Goal: Navigation & Orientation: Find specific page/section

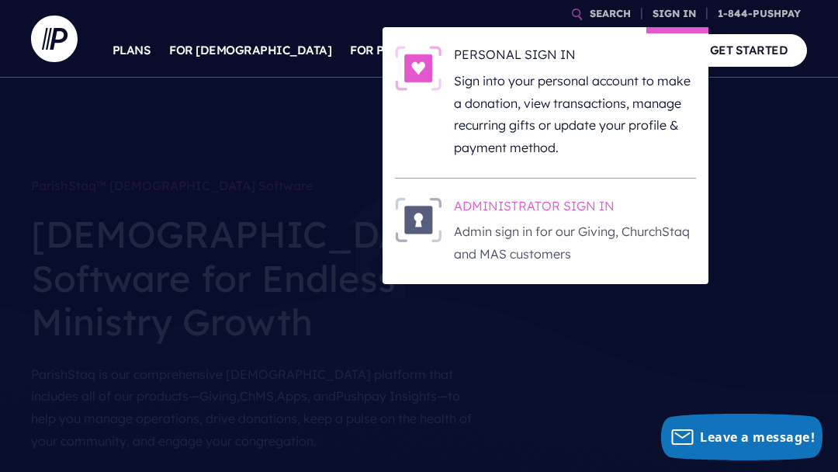
click at [591, 212] on h6 "ADMINISTRATOR SIGN IN" at bounding box center [575, 208] width 242 height 23
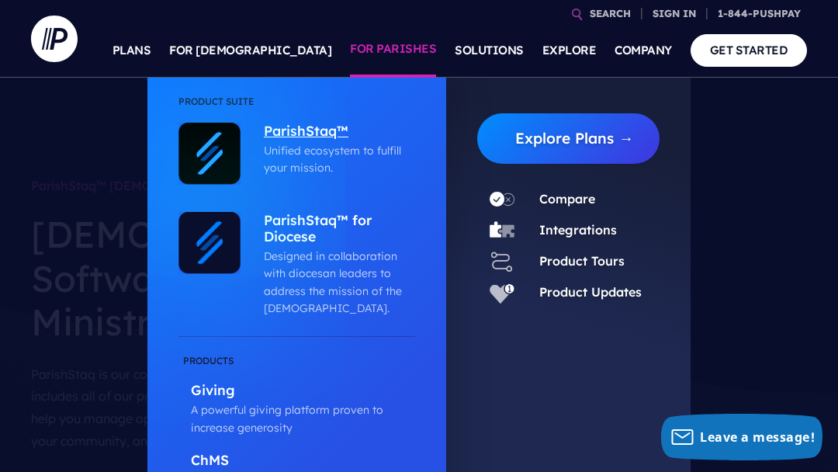
click at [319, 134] on p "ParishStaq™" at bounding box center [336, 132] width 144 height 19
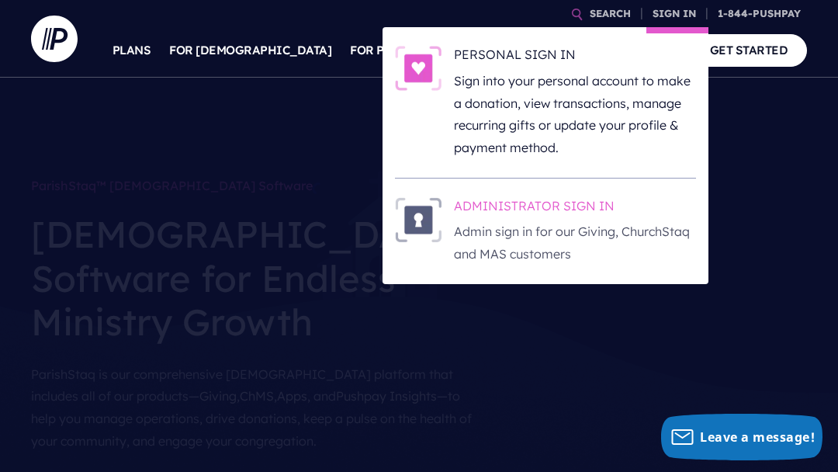
click at [588, 203] on h6 "ADMINISTRATOR SIGN IN" at bounding box center [575, 208] width 242 height 23
